Goal: Check status: Check status

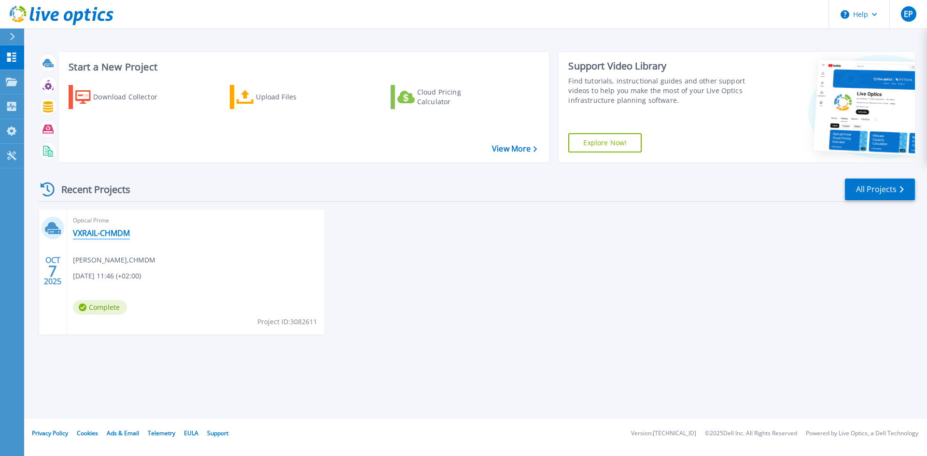
click at [96, 229] on link "VXRAIL-CHMDM" at bounding box center [101, 233] width 57 height 10
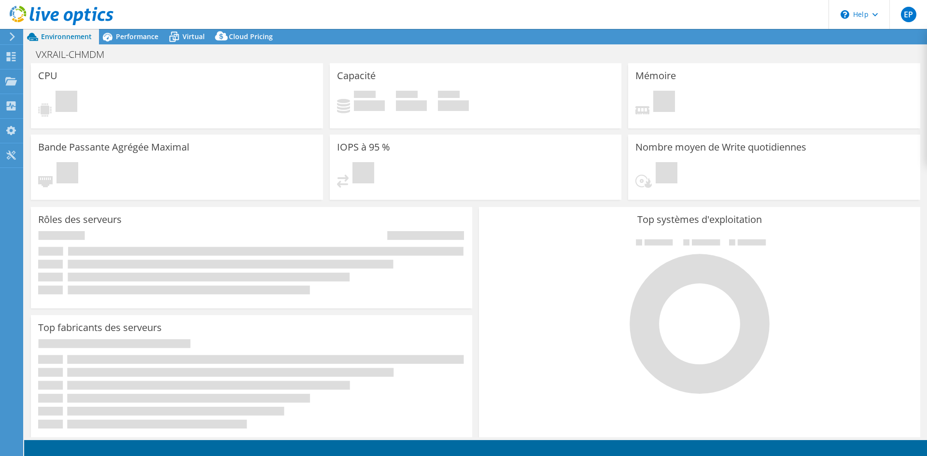
select select "USD"
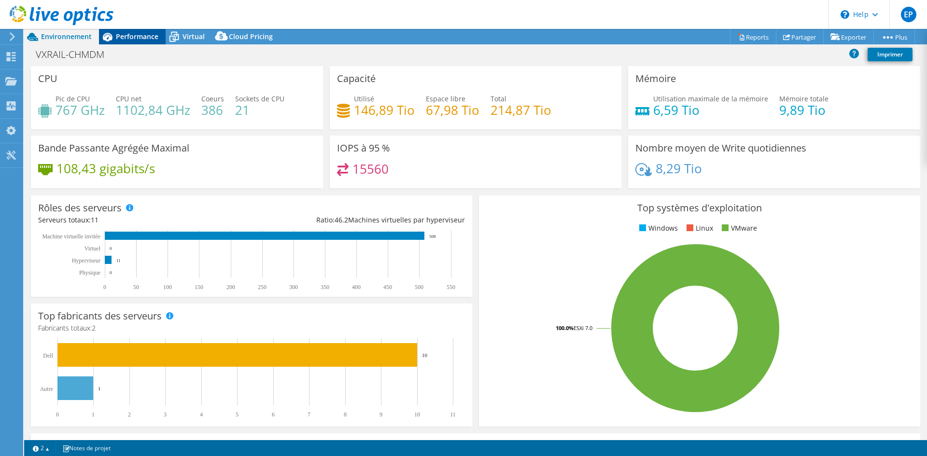
click at [128, 35] on span "Performance" at bounding box center [137, 36] width 42 height 9
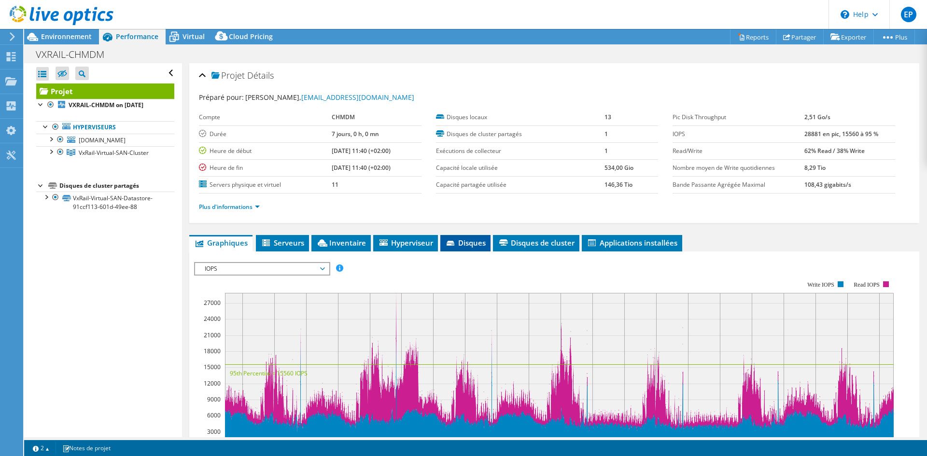
click at [458, 242] on span "Disques" at bounding box center [465, 243] width 41 height 10
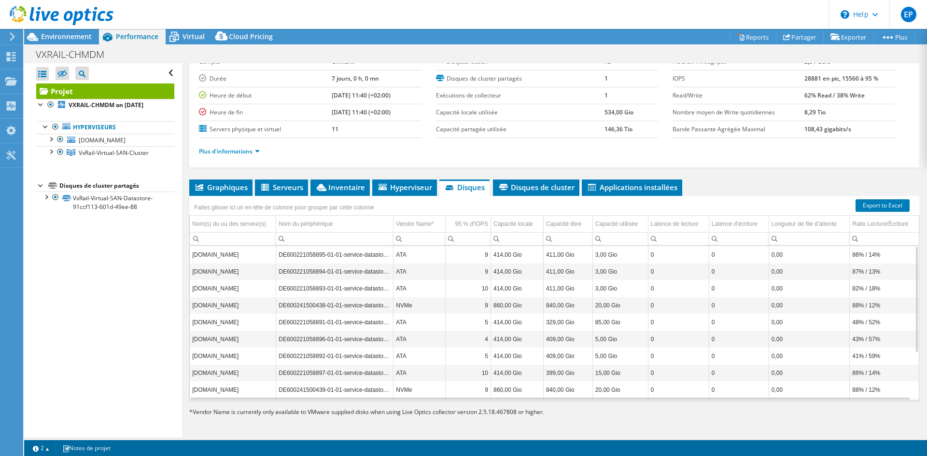
scroll to position [56, 0]
